Goal: Task Accomplishment & Management: Complete application form

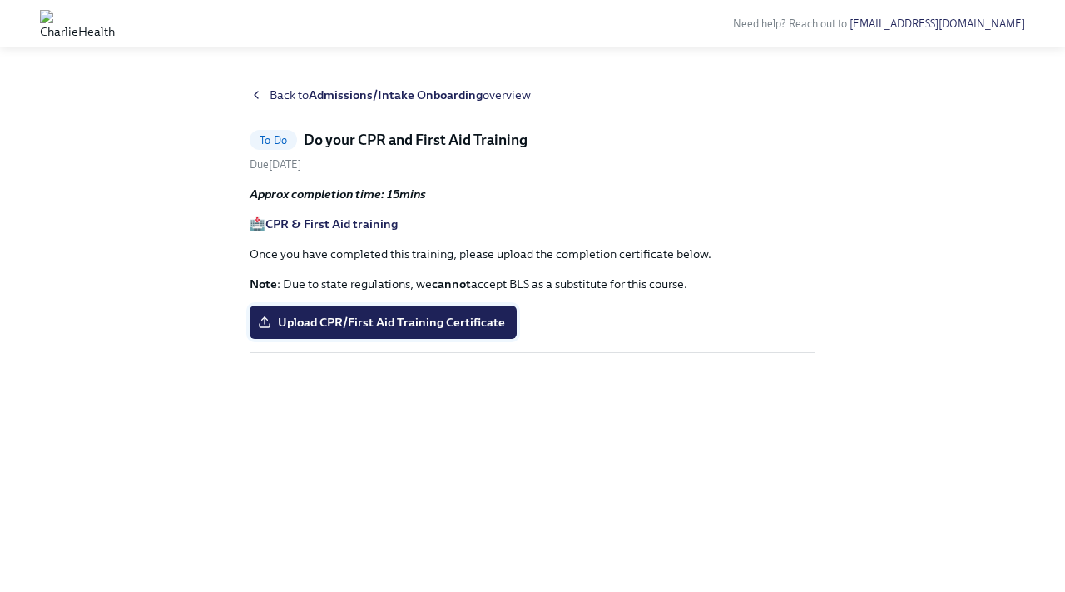
click at [454, 322] on span "Upload CPR/First Aid Training Certificate" at bounding box center [383, 322] width 244 height 17
click at [0, 0] on input "Upload CPR/First Aid Training Certificate" at bounding box center [0, 0] width 0 height 0
click at [454, 317] on span "Upload CPR/First Aid Training Certificate" at bounding box center [383, 322] width 244 height 17
click at [0, 0] on input "Upload CPR/First Aid Training Certificate" at bounding box center [0, 0] width 0 height 0
